Goal: Task Accomplishment & Management: Manage account settings

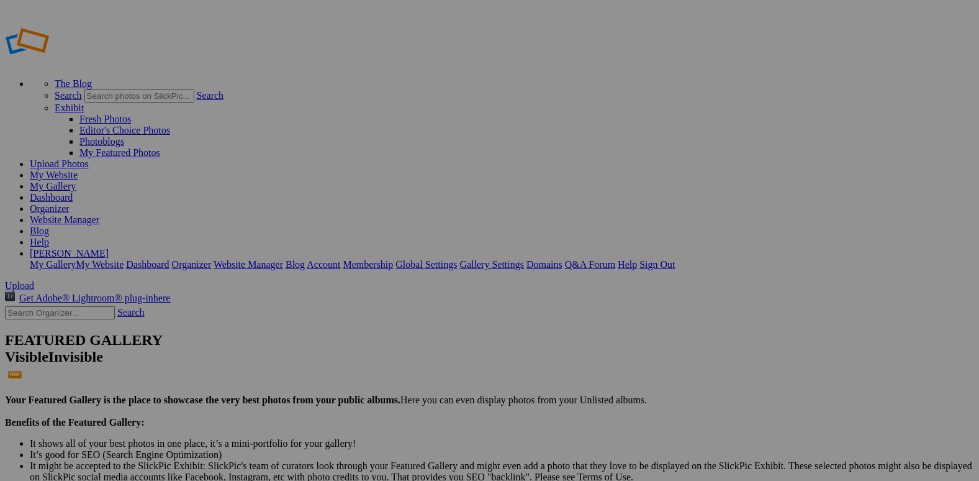
type input "@etergen_sports PORTFOLIO"
